Goal: Task Accomplishment & Management: Manage account settings

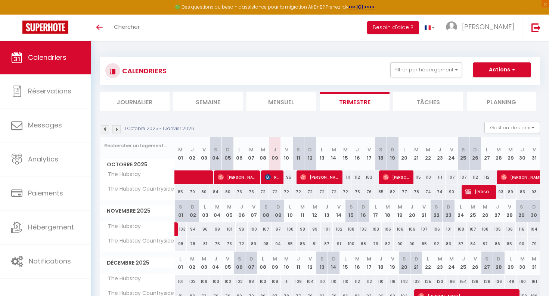
select select
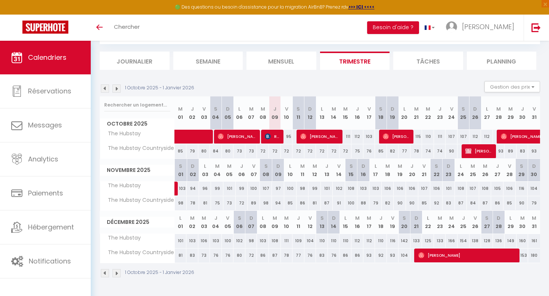
click at [291, 140] on div "95" at bounding box center [287, 136] width 12 height 14
type input "95"
type input "Ven 10 Octobre 2025"
type input "[DATE]"
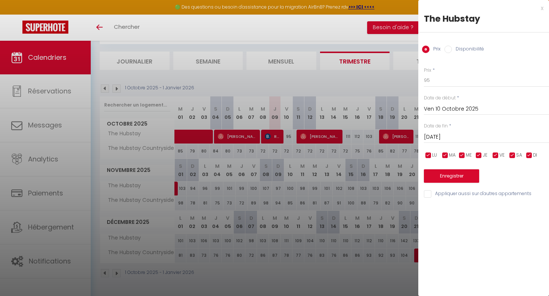
click at [473, 47] on label "Disponibilité" at bounding box center [468, 50] width 32 height 8
click at [452, 47] on input "Disponibilité" at bounding box center [447, 49] width 7 height 7
radio input "true"
radio input "false"
click at [448, 81] on select "Disponible Indisponible" at bounding box center [486, 81] width 125 height 14
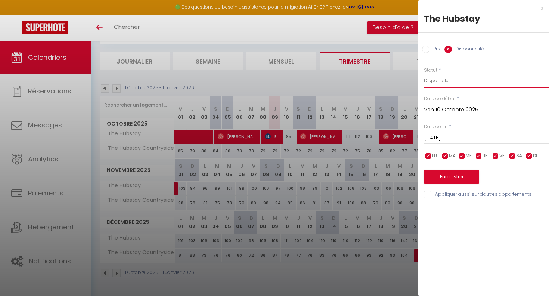
click at [424, 74] on select "Disponible Indisponible" at bounding box center [486, 81] width 125 height 14
click at [457, 173] on button "Enregistrer" at bounding box center [451, 176] width 55 height 13
